Goal: Use online tool/utility: Utilize a website feature to perform a specific function

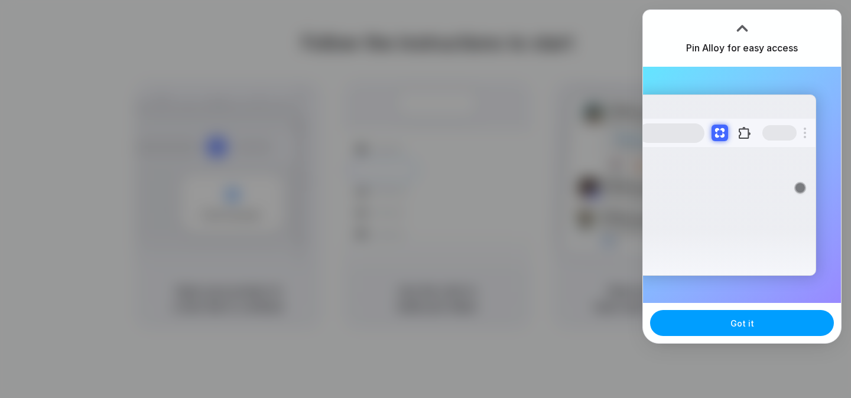
click at [737, 321] on span "Got it" at bounding box center [742, 323] width 24 height 12
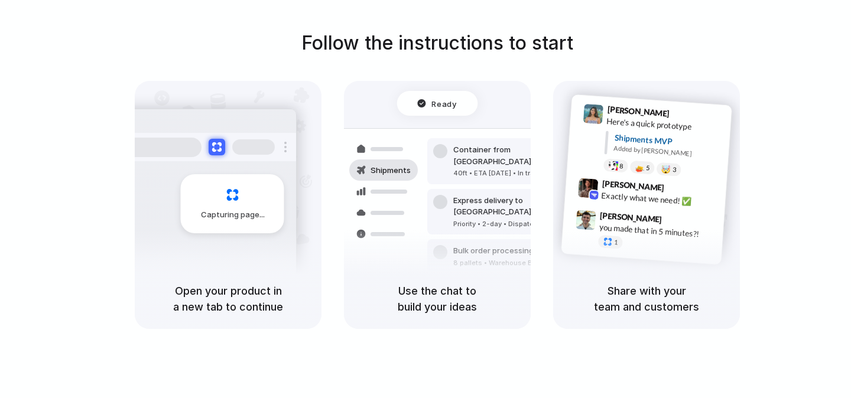
click at [715, 45] on div "Follow the instructions to start Capturing page Open your product in a new tab …" at bounding box center [437, 179] width 851 height 300
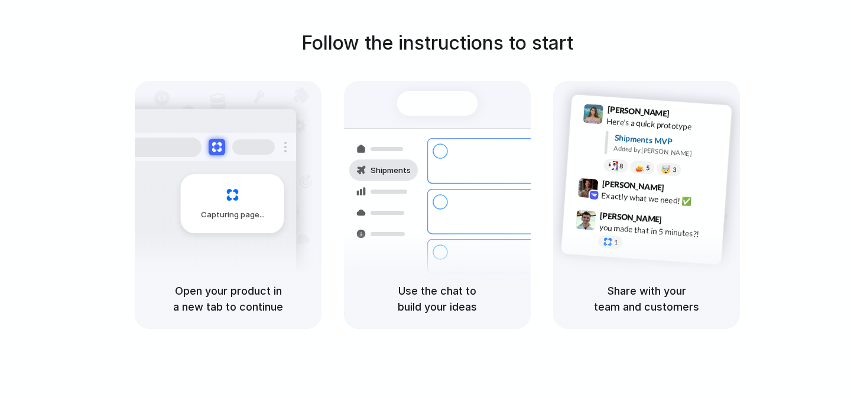
click at [671, 54] on div "Follow the instructions to start Capturing page Open your product in a new tab …" at bounding box center [437, 179] width 851 height 300
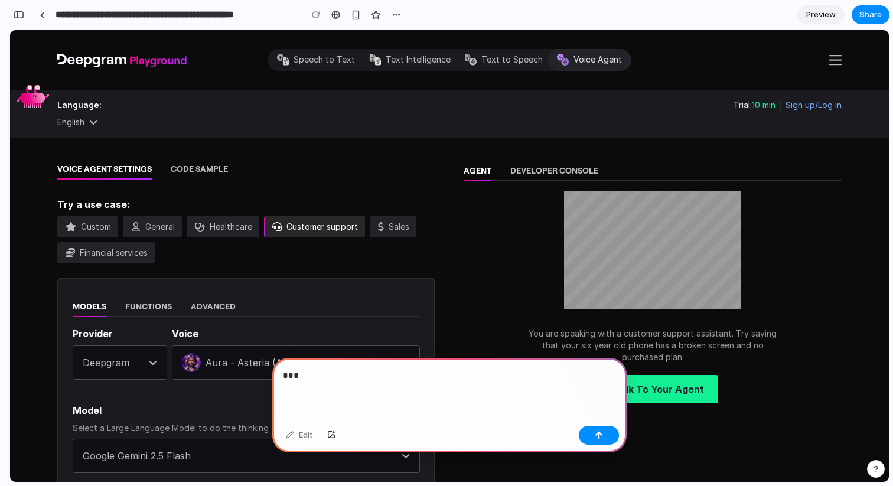
click at [522, 47] on div "Speech to Text Text Intelligence Text to Speech Voice Agent" at bounding box center [449, 60] width 879 height 60
click at [522, 54] on span "Text to Speech" at bounding box center [511, 60] width 61 height 12
click at [344, 58] on span "Speech to Text" at bounding box center [324, 60] width 61 height 12
drag, startPoint x: 436, startPoint y: 383, endPoint x: 280, endPoint y: 362, distance: 157.5
click at [280, 362] on div "***" at bounding box center [449, 389] width 354 height 63
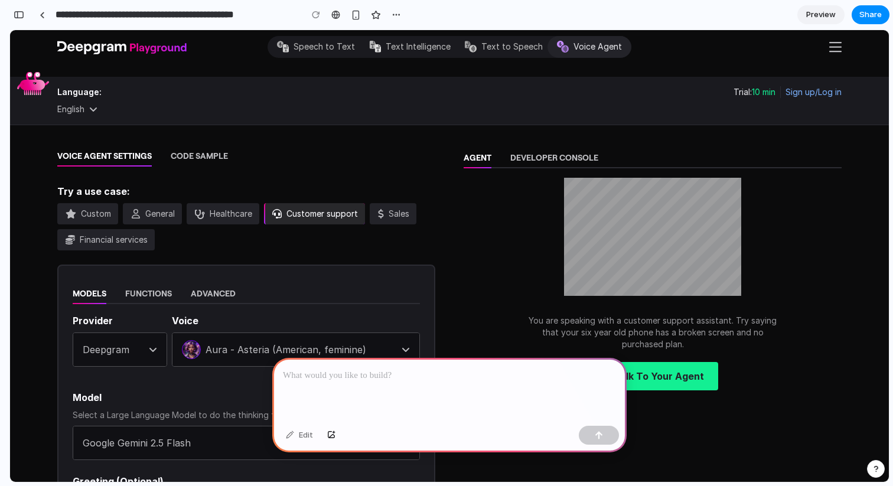
scroll to position [12, 0]
click at [388, 396] on div at bounding box center [449, 389] width 354 height 63
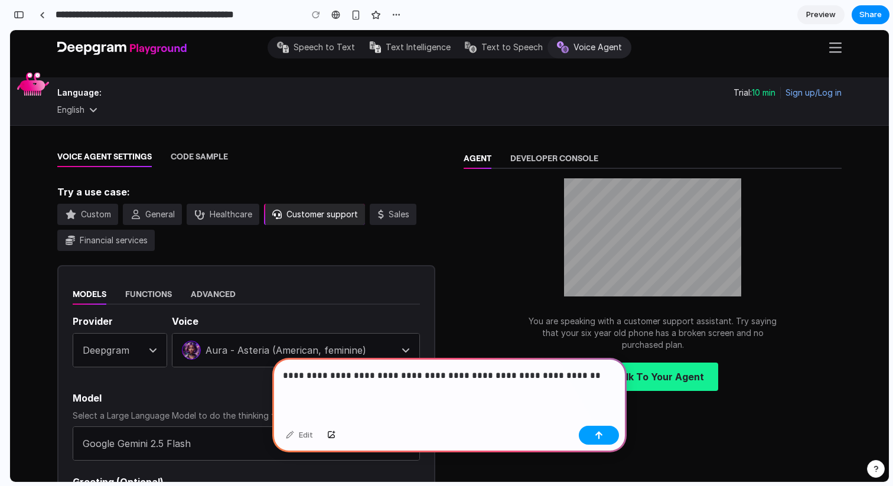
click at [591, 432] on button "button" at bounding box center [599, 435] width 40 height 19
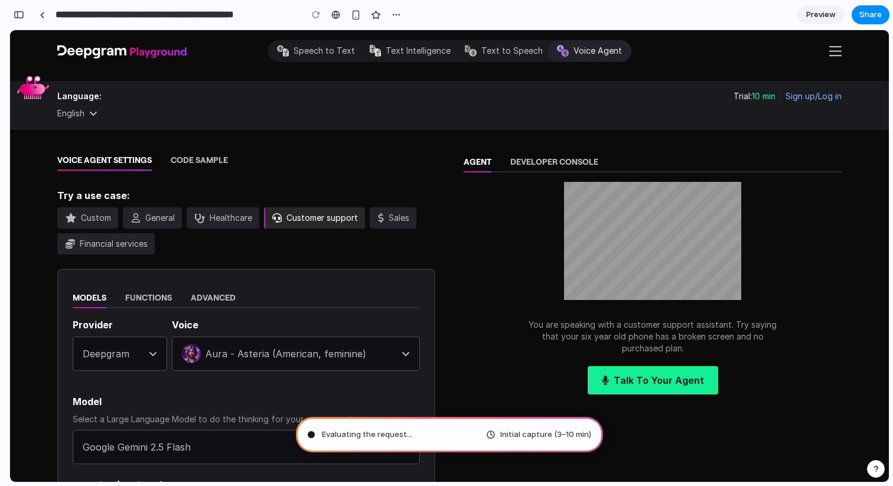
scroll to position [0, 0]
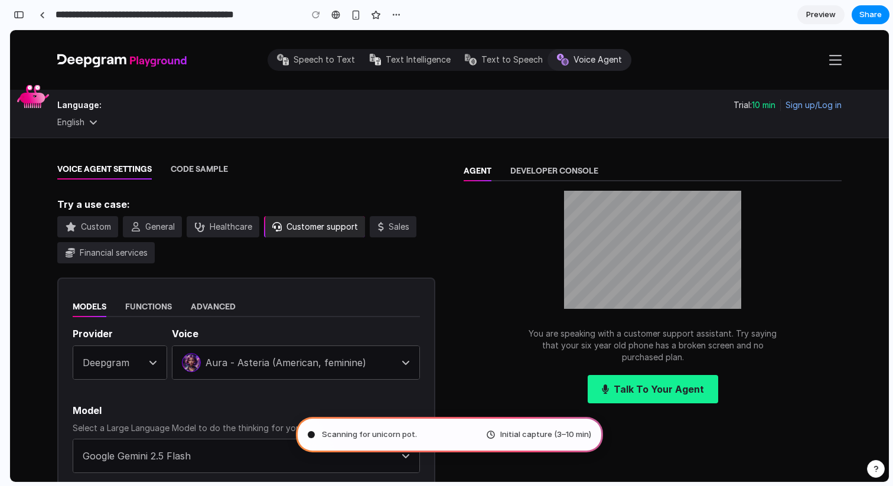
type input "**********"
